Goal: Information Seeking & Learning: Learn about a topic

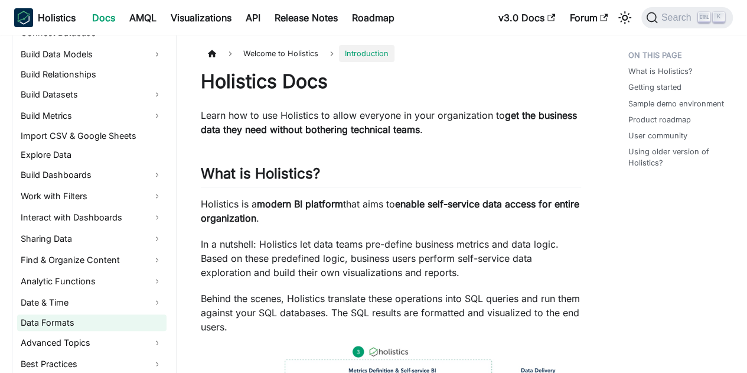
scroll to position [295, 0]
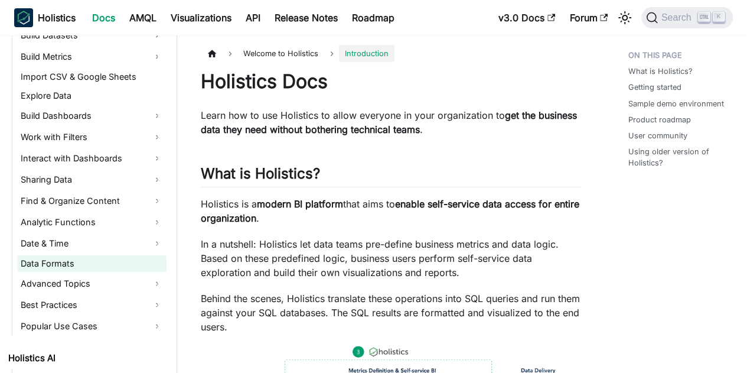
click at [129, 266] on link "Data Formats" at bounding box center [91, 263] width 149 height 17
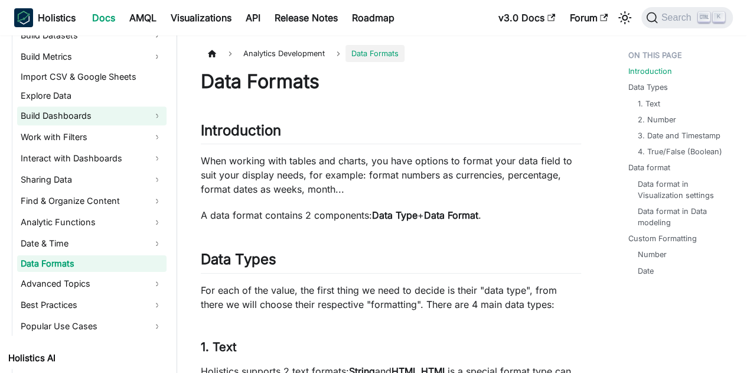
click at [97, 116] on link "Build Dashboards" at bounding box center [91, 115] width 149 height 19
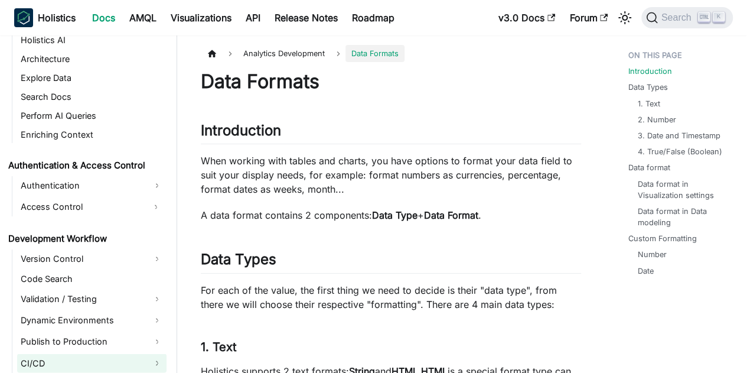
scroll to position [827, 0]
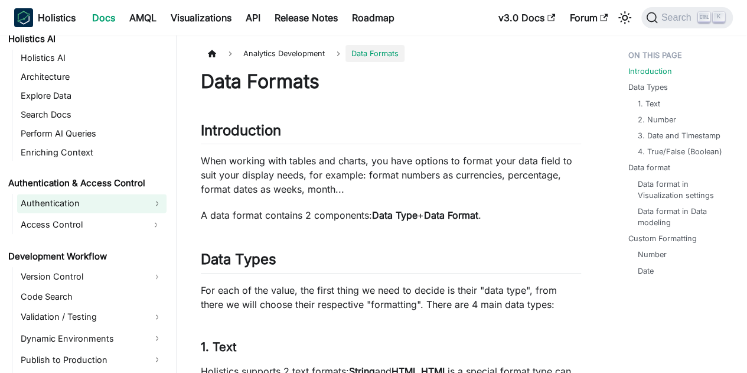
click at [100, 201] on link "Authentication" at bounding box center [91, 203] width 149 height 19
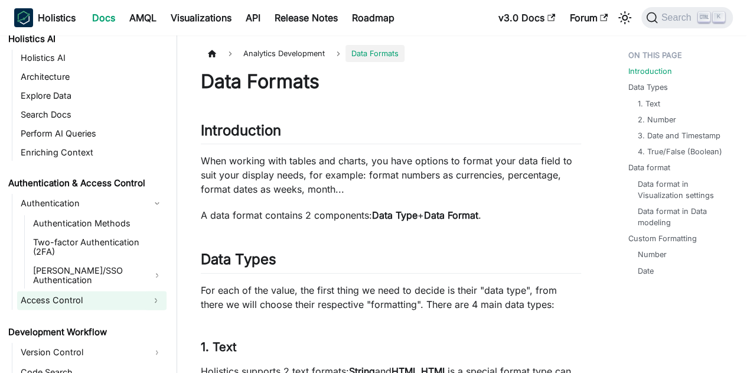
click at [148, 291] on button "Expand sidebar category 'Access Control'" at bounding box center [155, 300] width 21 height 19
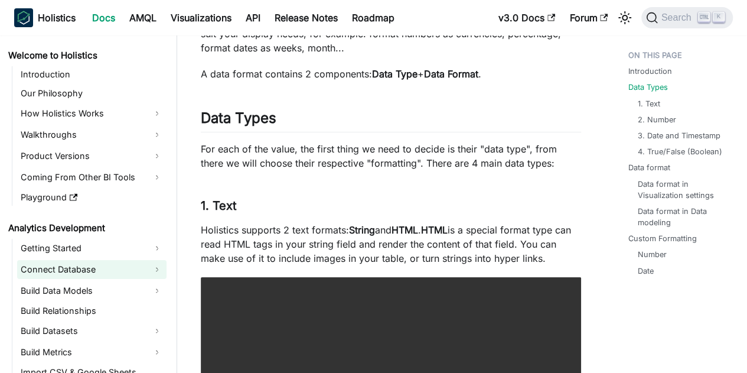
scroll to position [0, 0]
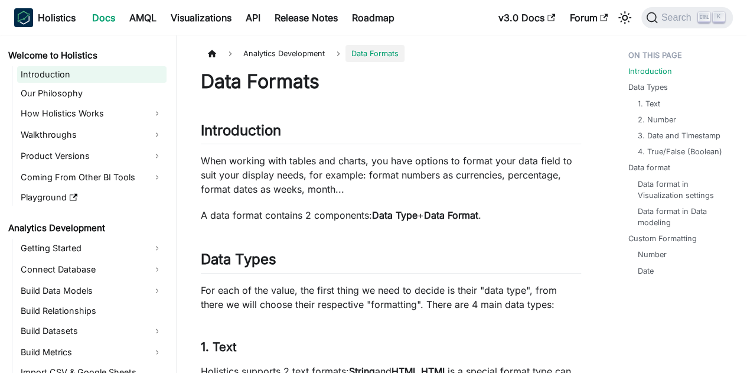
click at [54, 82] on link "Introduction" at bounding box center [91, 74] width 149 height 17
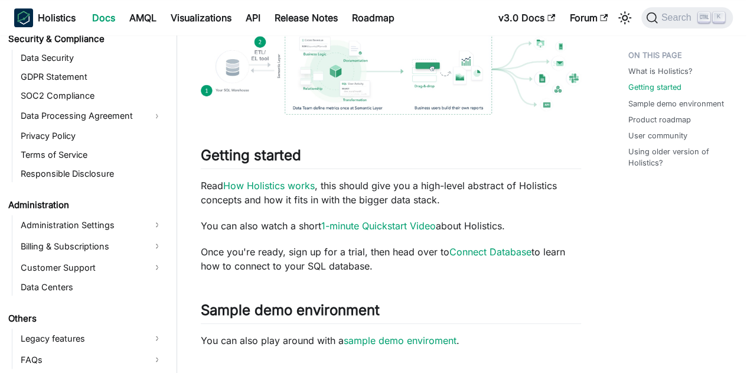
scroll to position [591, 0]
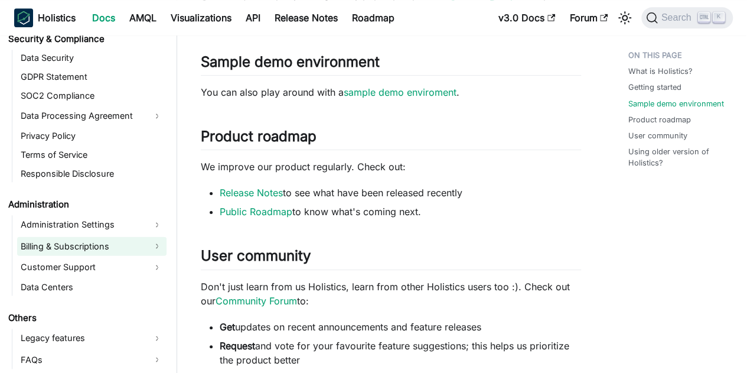
click at [96, 252] on link "Billing & Subscriptions" at bounding box center [91, 245] width 149 height 19
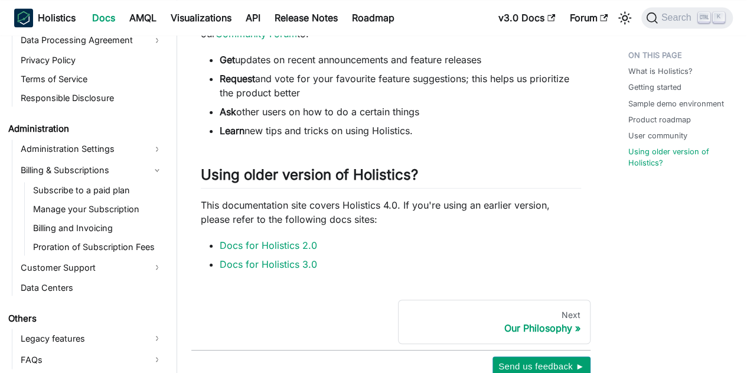
scroll to position [930, 0]
